Goal: Check status: Check status

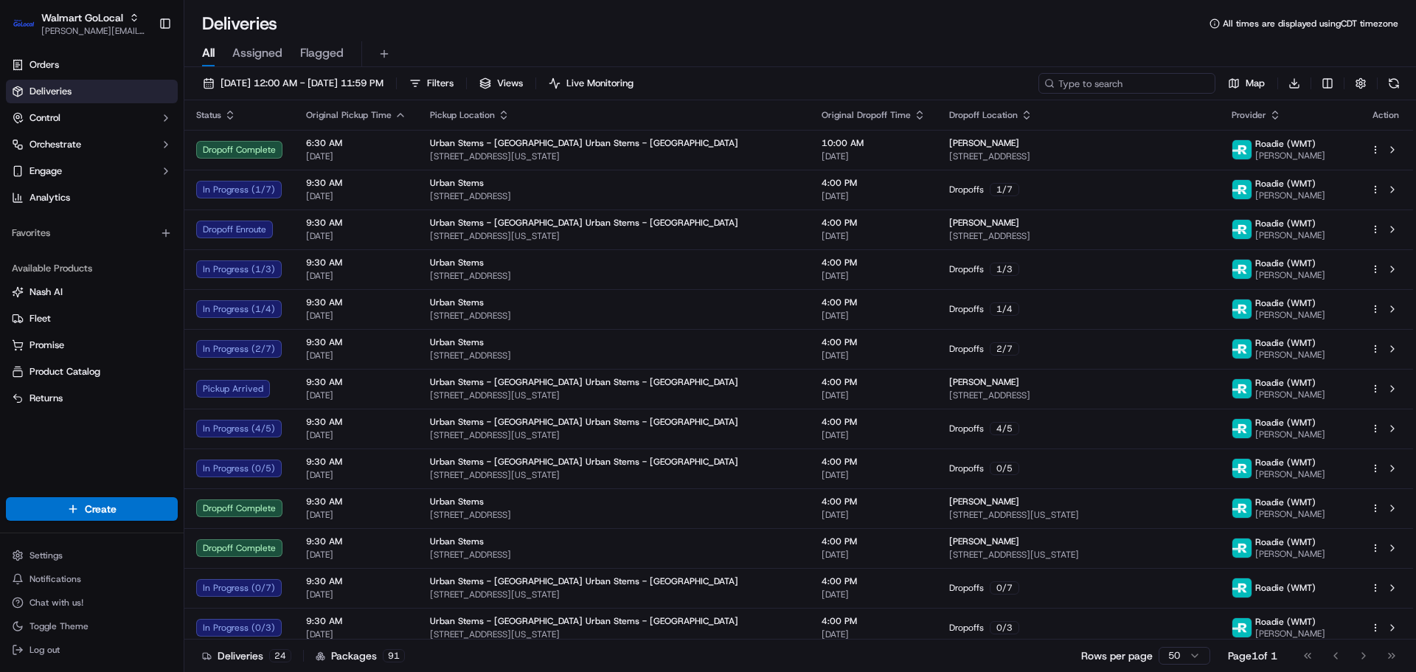
click at [1125, 75] on input at bounding box center [1126, 83] width 177 height 21
click at [1159, 97] on div "09/18/2025 12:00 AM - 09/18/2025 11:59 PM Filters Views Live Monitoring Map Dow…" at bounding box center [800, 86] width 1232 height 27
click at [1159, 88] on input at bounding box center [1126, 83] width 177 height 21
paste input "3542399-1"
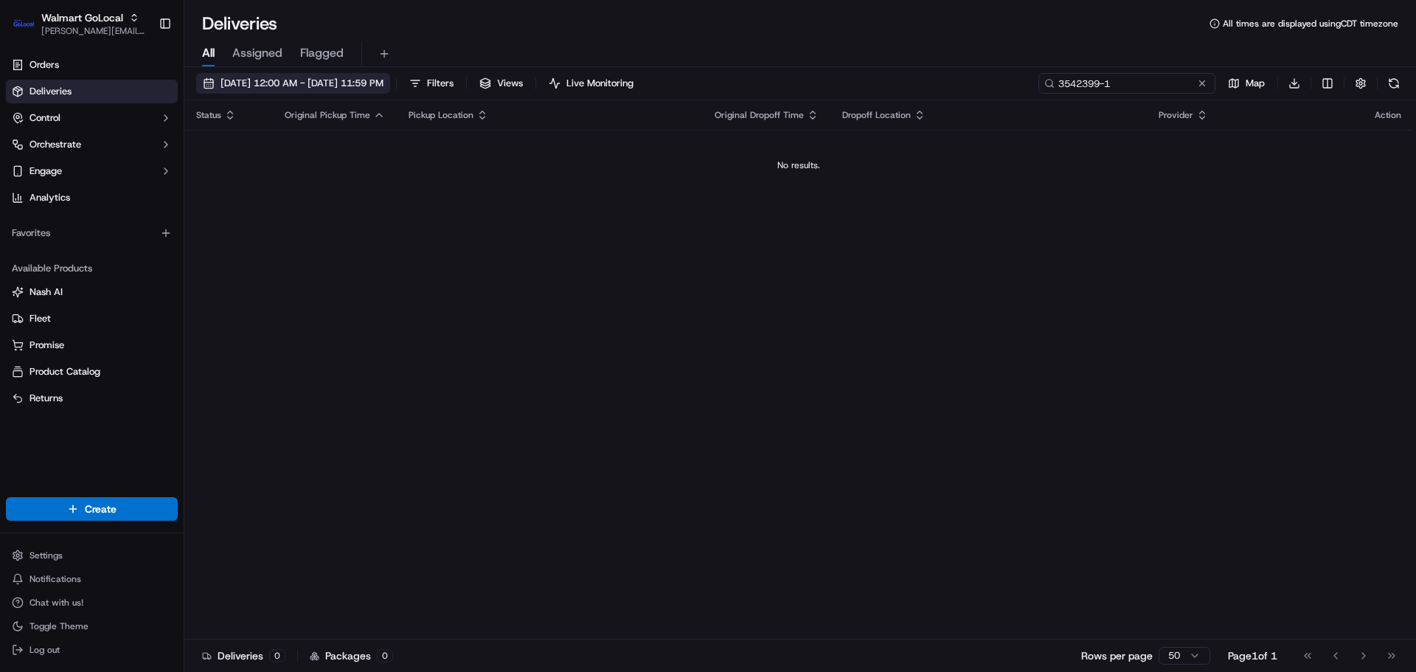
type input "3542399-1"
click at [307, 86] on span "09/18/2025 12:00 AM - 09/18/2025 11:59 PM" at bounding box center [301, 83] width 163 height 13
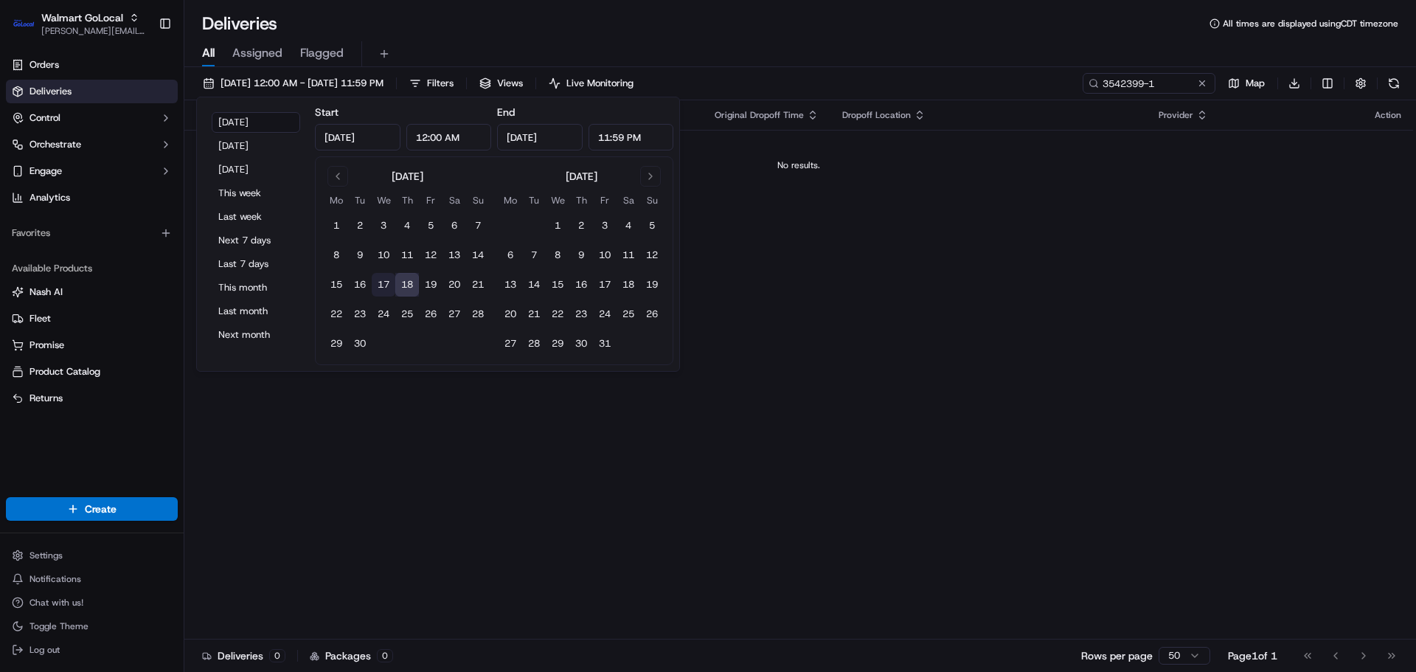
click at [384, 282] on button "17" at bounding box center [384, 285] width 24 height 24
type input "Sep 17, 2025"
click at [409, 285] on button "18" at bounding box center [407, 285] width 24 height 24
type input "Sep 18, 2025"
click at [130, 476] on div "Orders Deliveries Control Orchestrate Engage Analytics Favorites Available Prod…" at bounding box center [92, 266] width 184 height 438
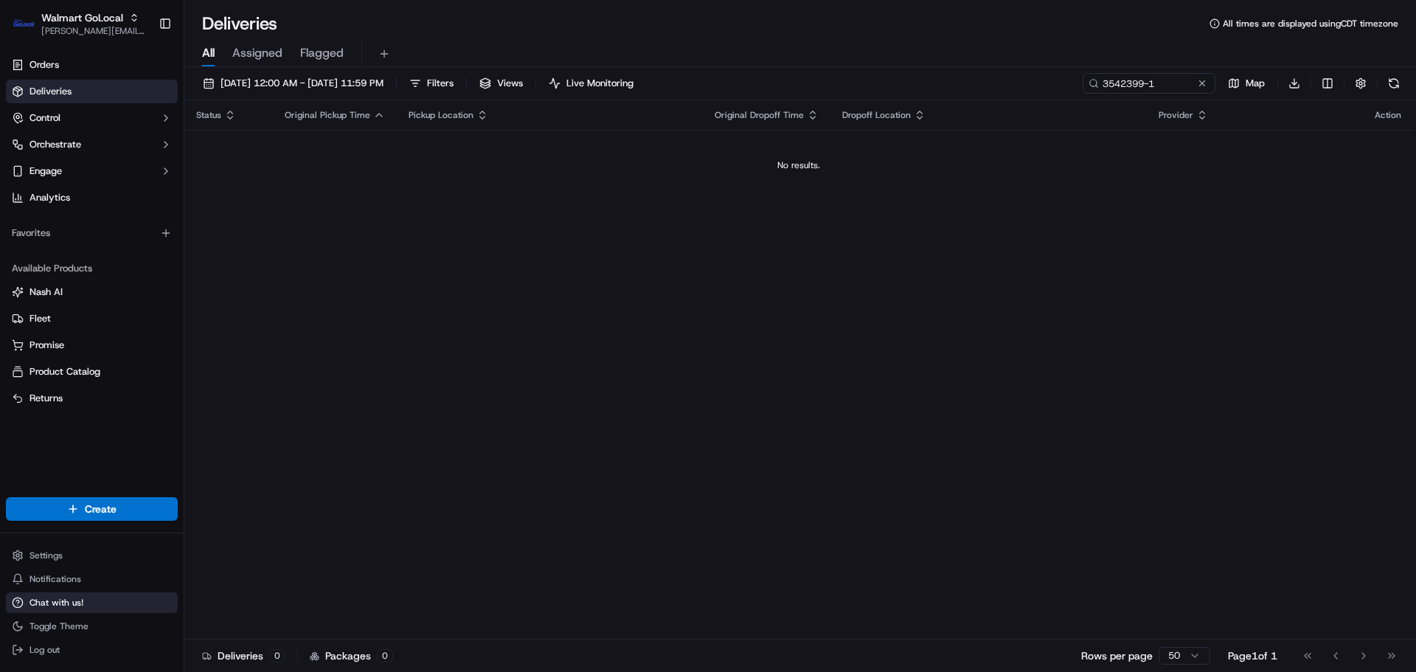
click at [42, 599] on span "Chat with us!" at bounding box center [56, 603] width 54 height 12
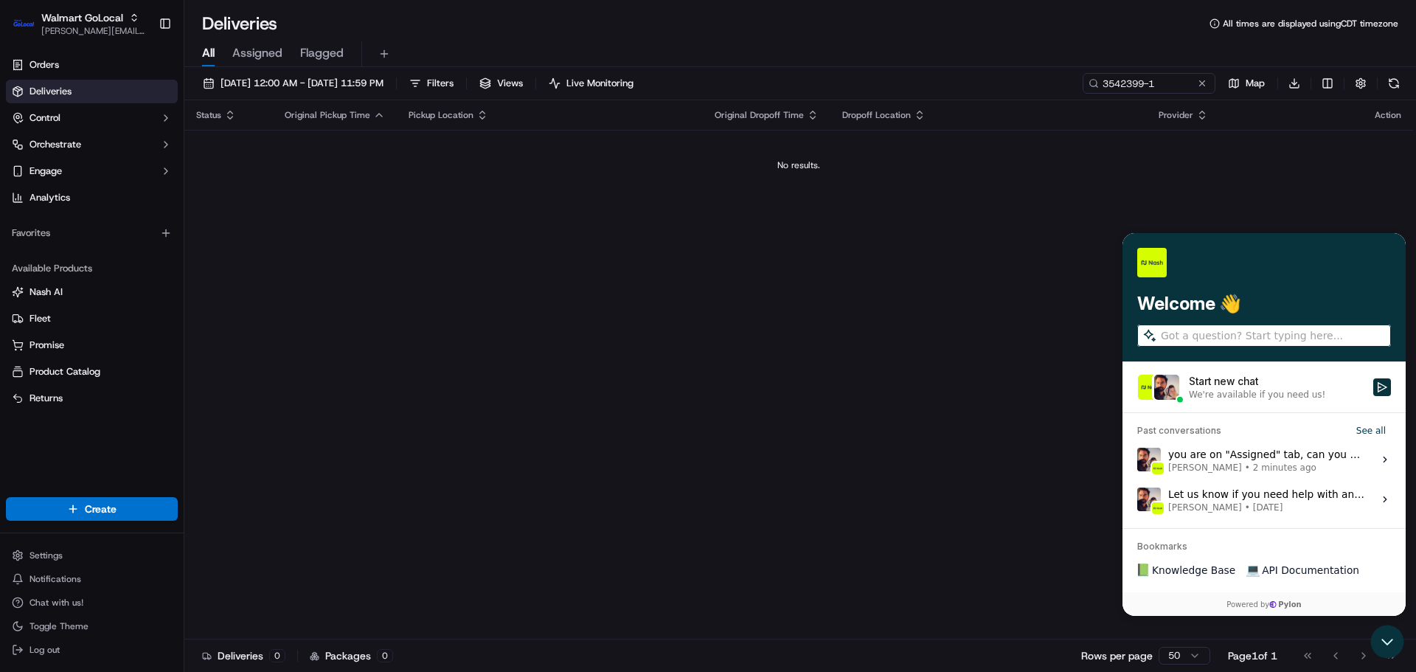
click at [1296, 464] on span "Masood Aslam • 2 minutes ago" at bounding box center [1266, 468] width 196 height 12
click at [1137, 460] on button "View issue" at bounding box center [1136, 459] width 1 height 1
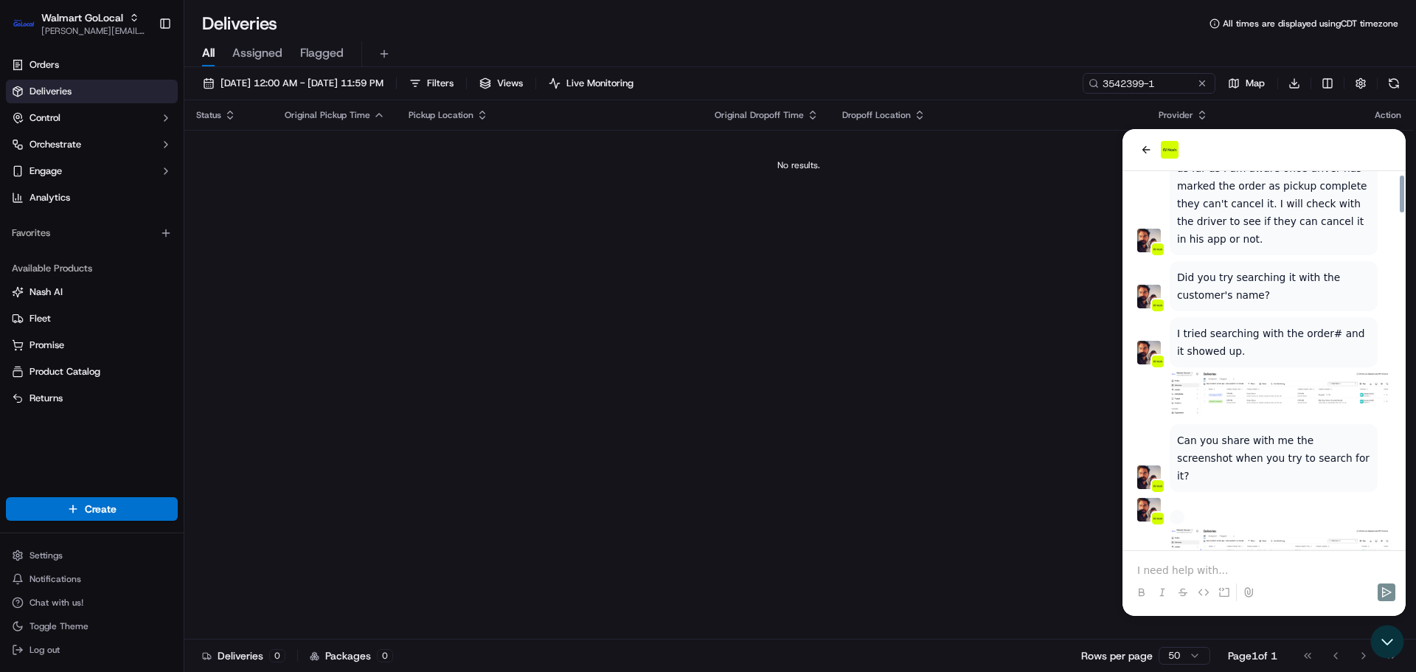
click at [1201, 568] on p at bounding box center [1264, 570] width 254 height 15
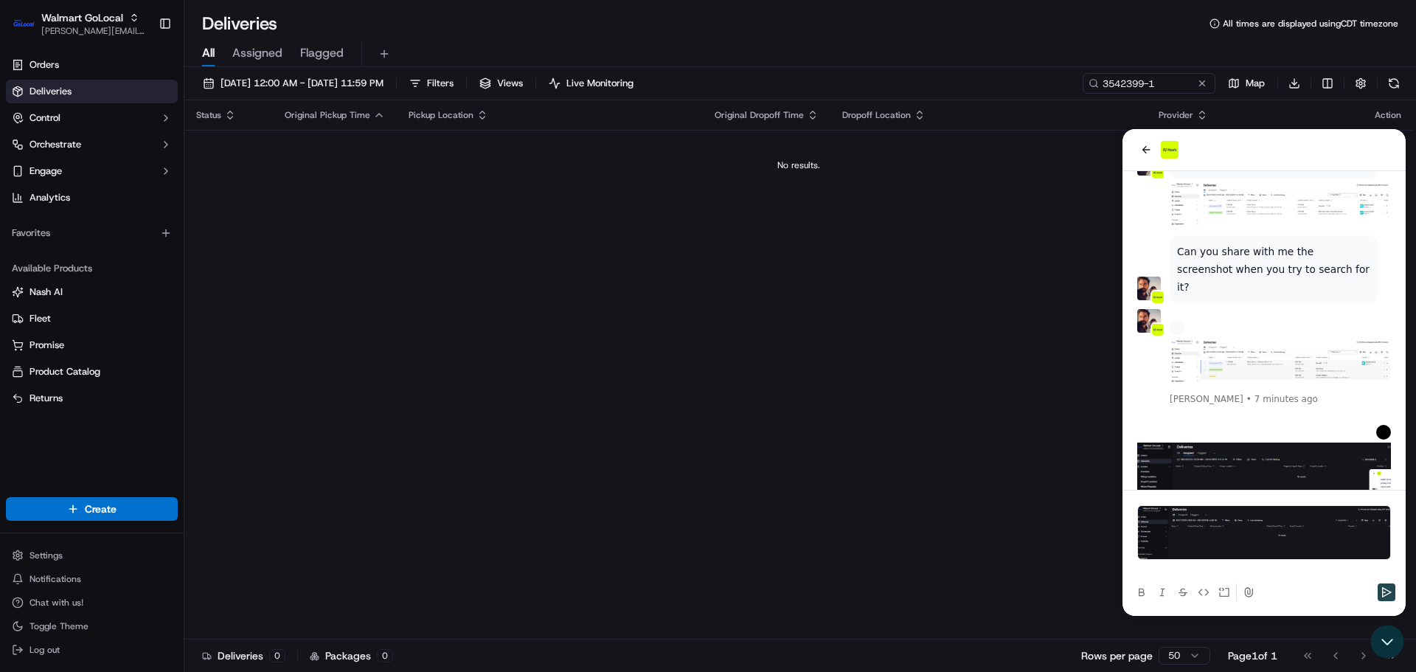
click at [1391, 591] on icon "Send" at bounding box center [1387, 592] width 12 height 12
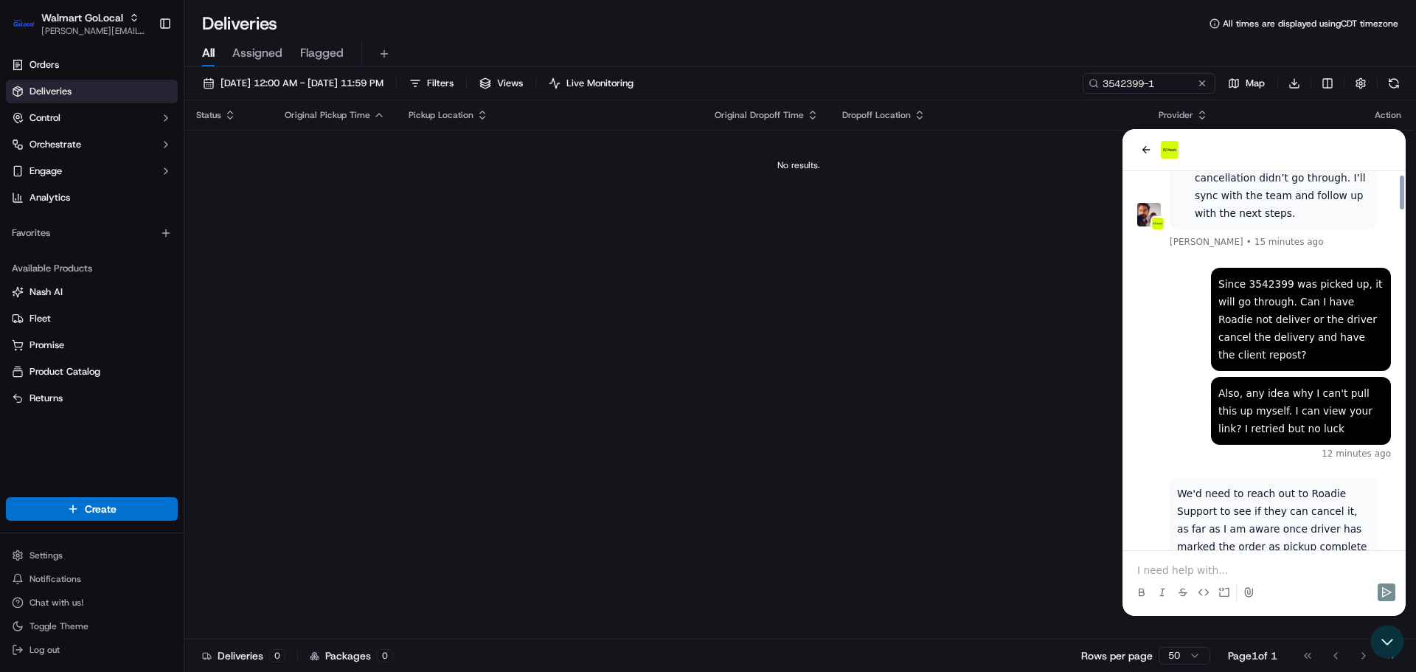
scroll to position [3052, 0]
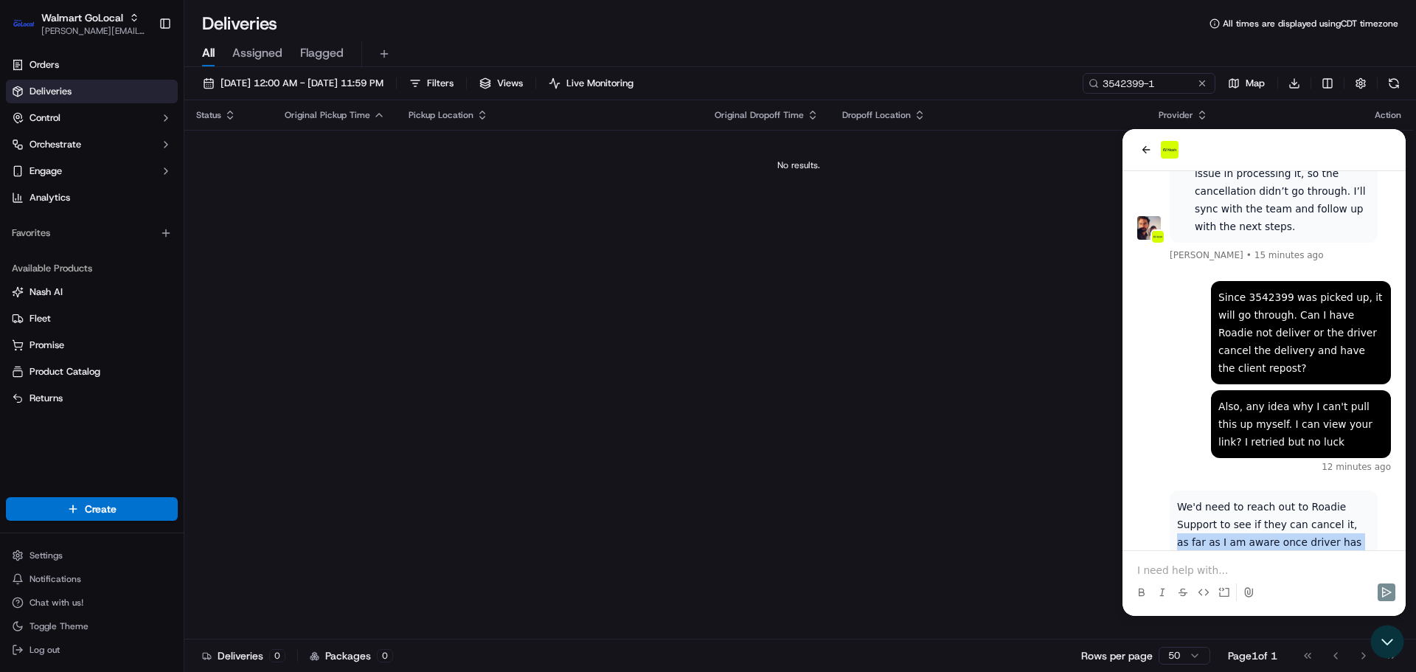
drag, startPoint x: 1341, startPoint y: 333, endPoint x: 1296, endPoint y: 289, distance: 62.6
click at [1296, 498] on p "We'd need to reach out to Roadie Support to see if they can cancel it, as far a…" at bounding box center [1273, 560] width 193 height 124
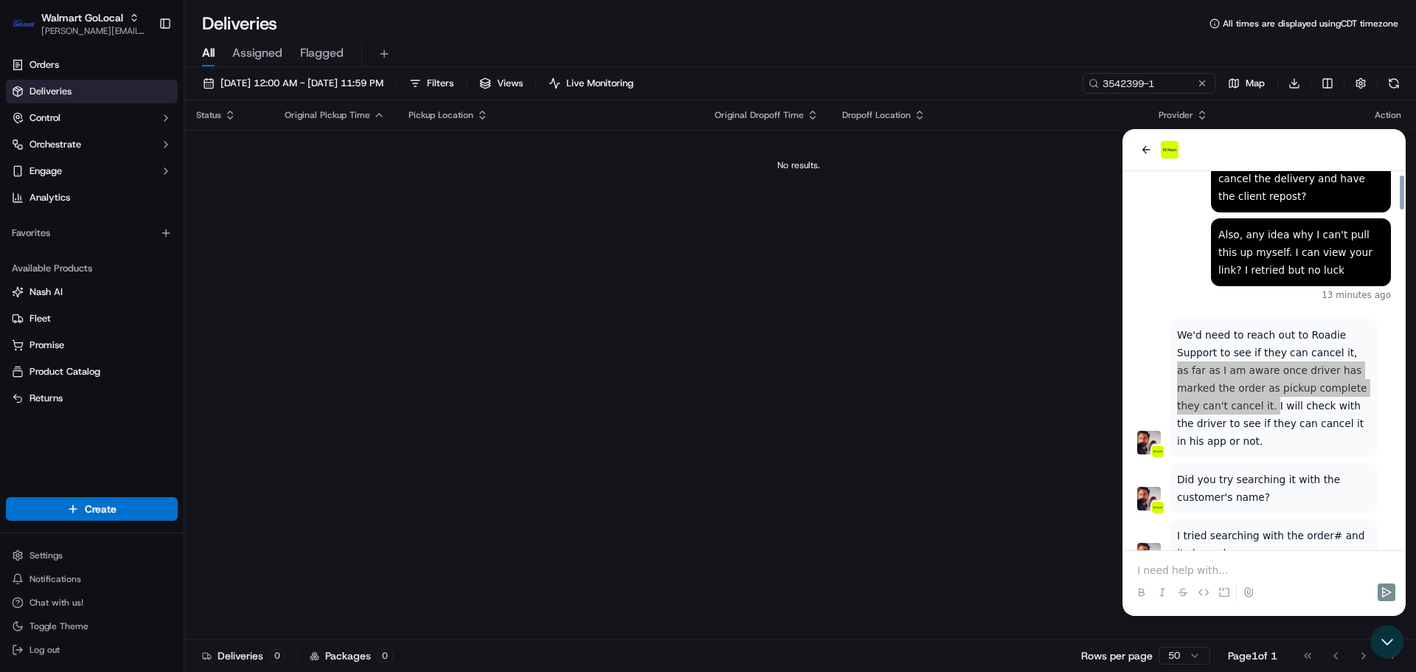
scroll to position [3200, 0]
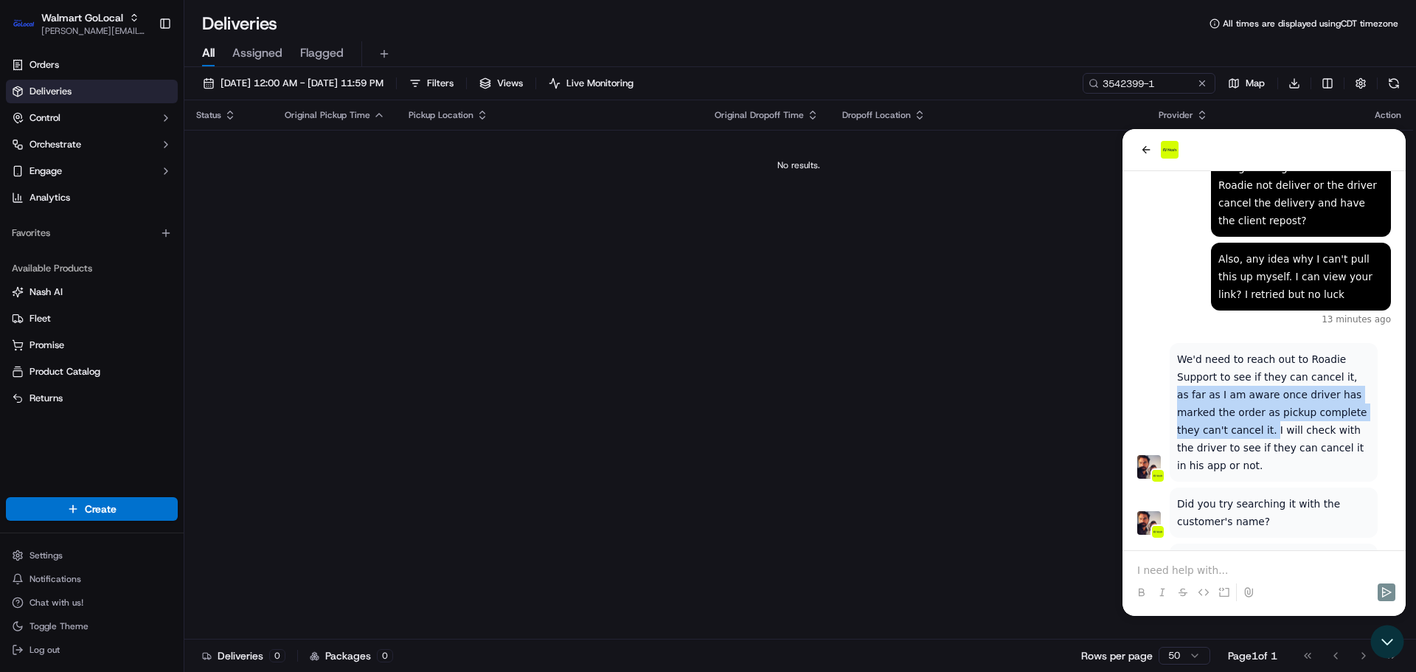
click at [1268, 597] on img "Preview image: Preview" at bounding box center [1280, 620] width 221 height 46
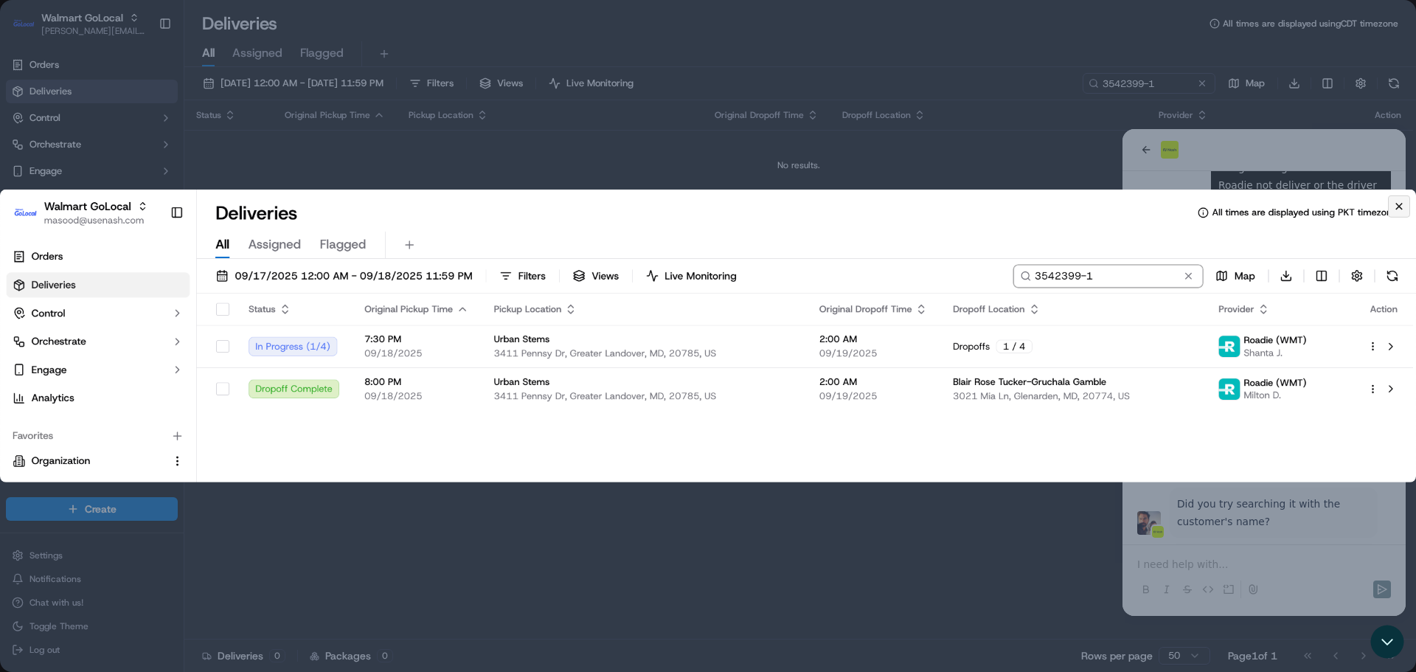
click at [625, 534] on dialog at bounding box center [708, 336] width 1416 height 672
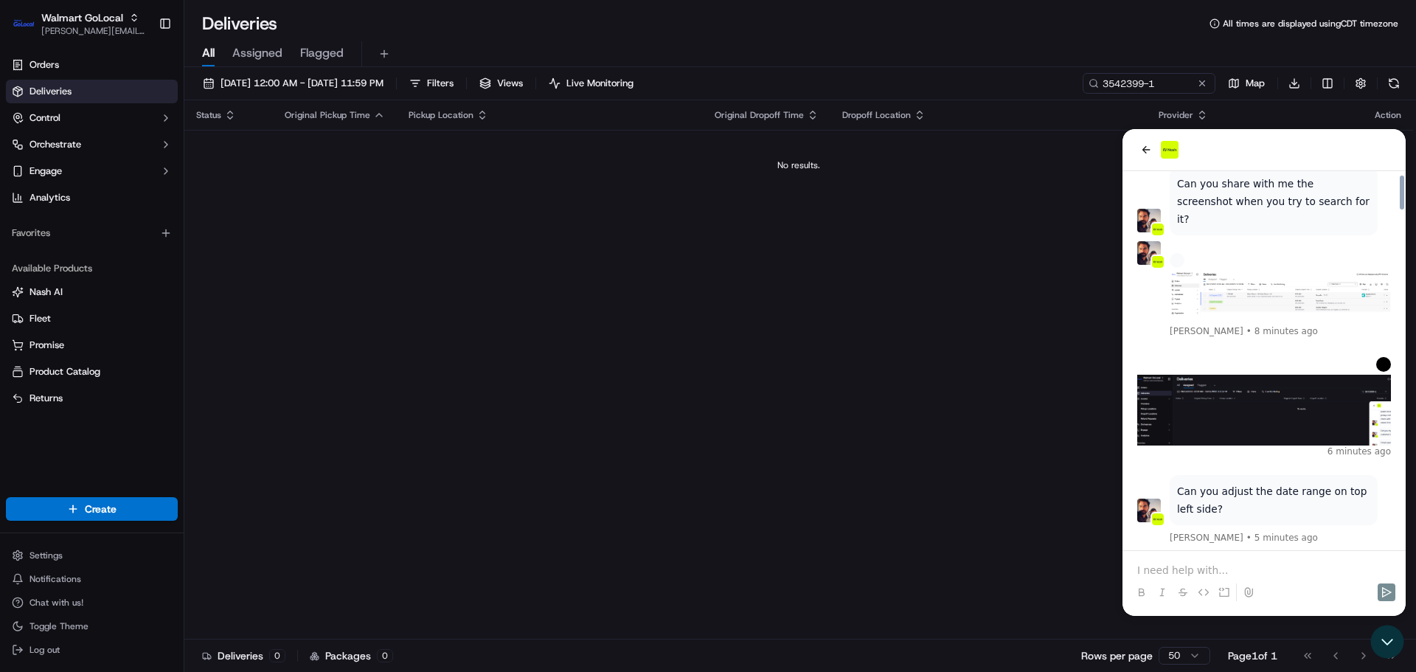
scroll to position [3716, 0]
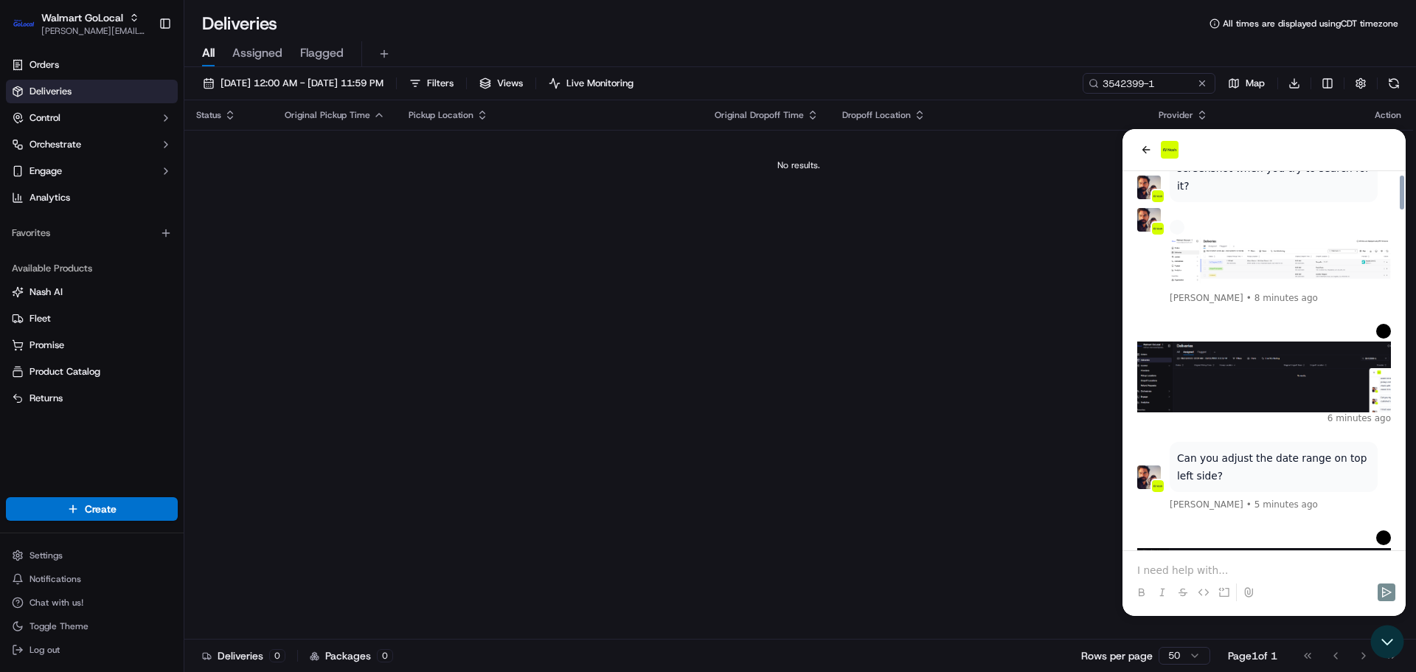
click at [672, 572] on div "Status Original Pickup Time Pickup Location Original Dropoff Time Dropoff Locat…" at bounding box center [798, 369] width 1229 height 539
click at [836, 515] on div "Status Original Pickup Time Pickup Location Original Dropoff Time Dropoff Locat…" at bounding box center [798, 369] width 1229 height 539
